Goal: Check status: Check status

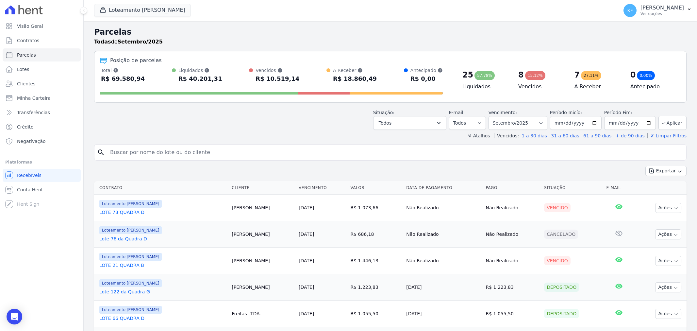
select select
click at [25, 84] on span "Clientes" at bounding box center [26, 83] width 18 height 7
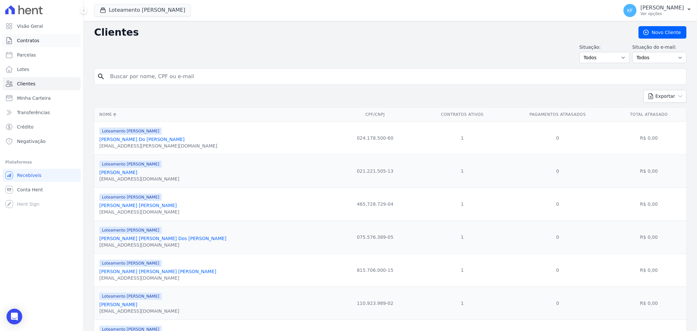
click at [29, 41] on span "Contratos" at bounding box center [28, 40] width 22 height 7
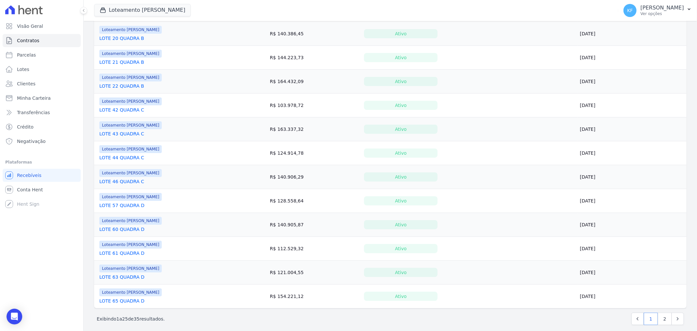
scroll to position [413, 0]
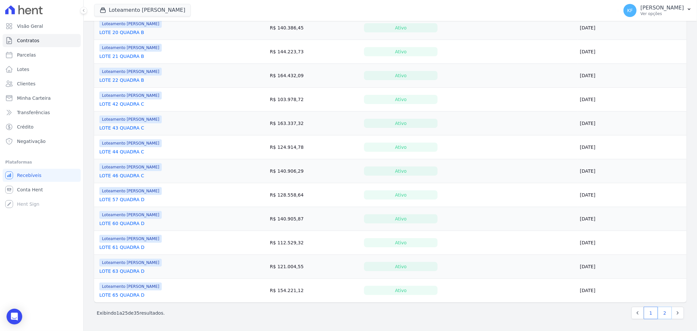
click at [658, 314] on link "2" at bounding box center [665, 313] width 14 height 12
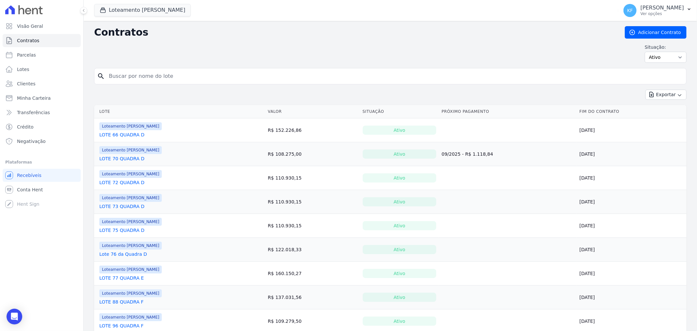
click at [127, 133] on link "LOTE 66 QUADRA D" at bounding box center [121, 134] width 45 height 7
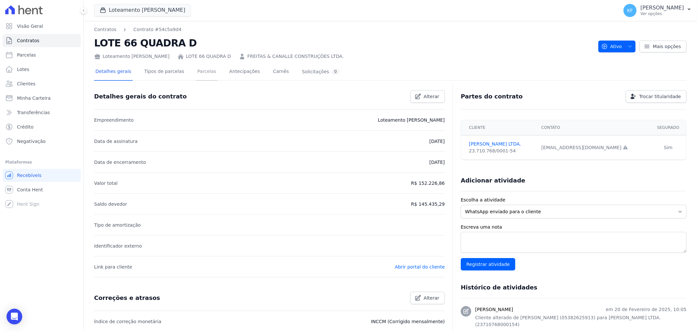
click at [196, 74] on link "Parcelas" at bounding box center [207, 71] width 22 height 17
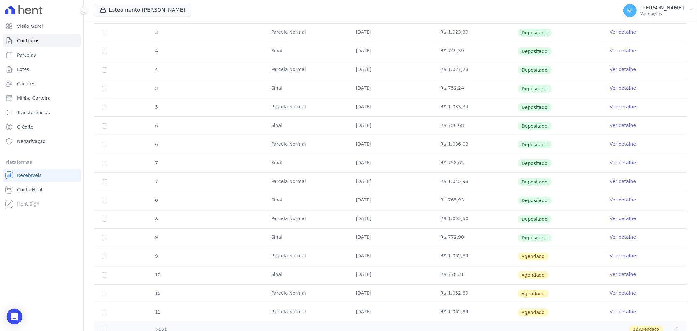
scroll to position [218, 0]
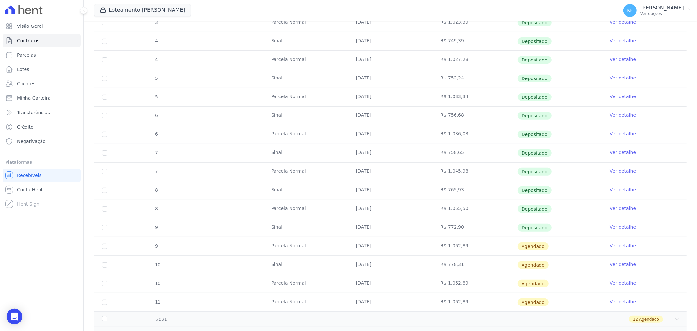
drag, startPoint x: 437, startPoint y: 265, endPoint x: 460, endPoint y: 263, distance: 23.6
click at [460, 263] on td "R$ 778,31" at bounding box center [475, 265] width 85 height 18
click at [30, 57] on span "Parcelas" at bounding box center [26, 55] width 19 height 7
select select
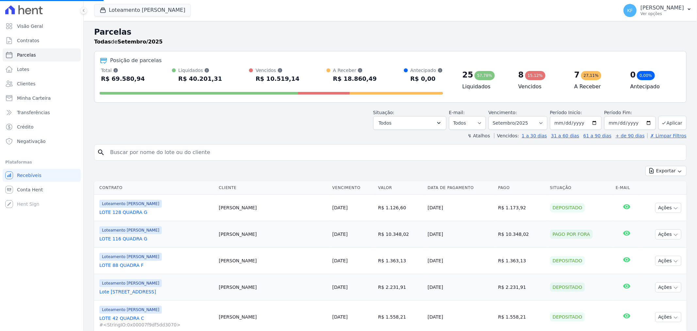
select select
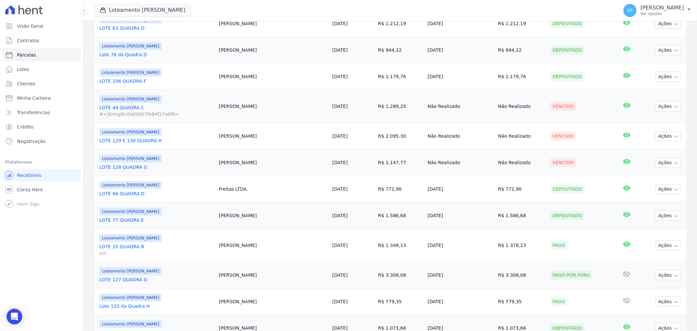
scroll to position [544, 0]
